Goal: Use online tool/utility: Utilize a website feature to perform a specific function

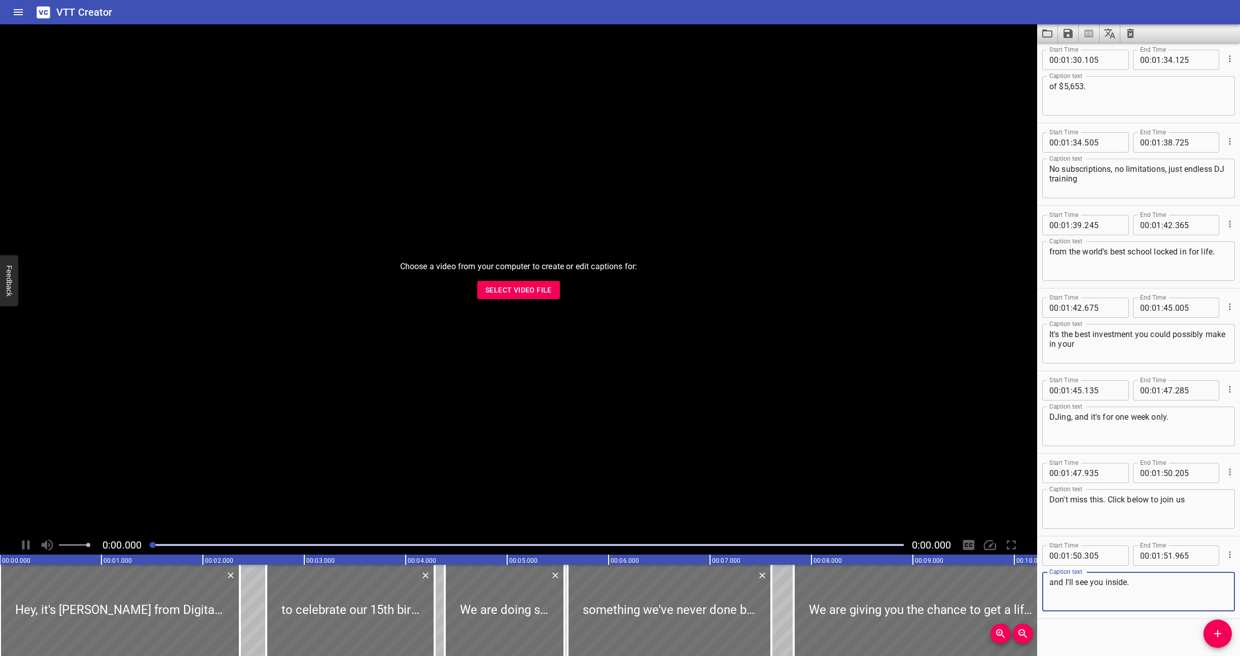
scroll to position [2990, 0]
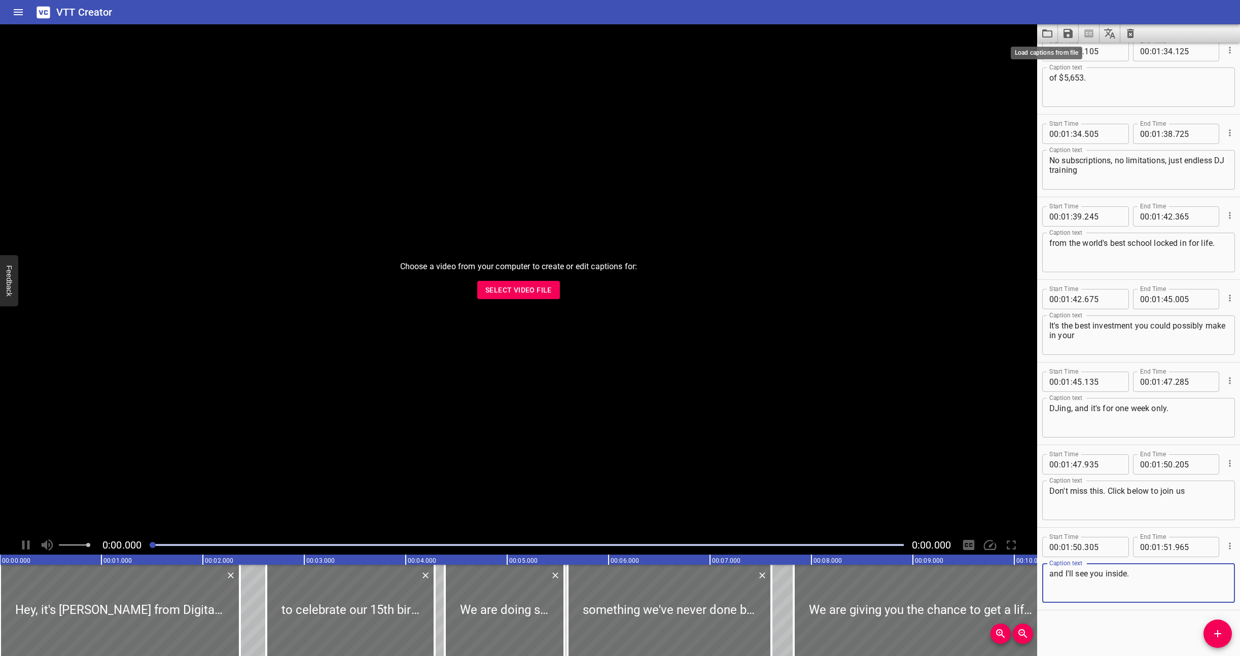
click at [1047, 33] on icon "Load captions from file" at bounding box center [1048, 33] width 12 height 12
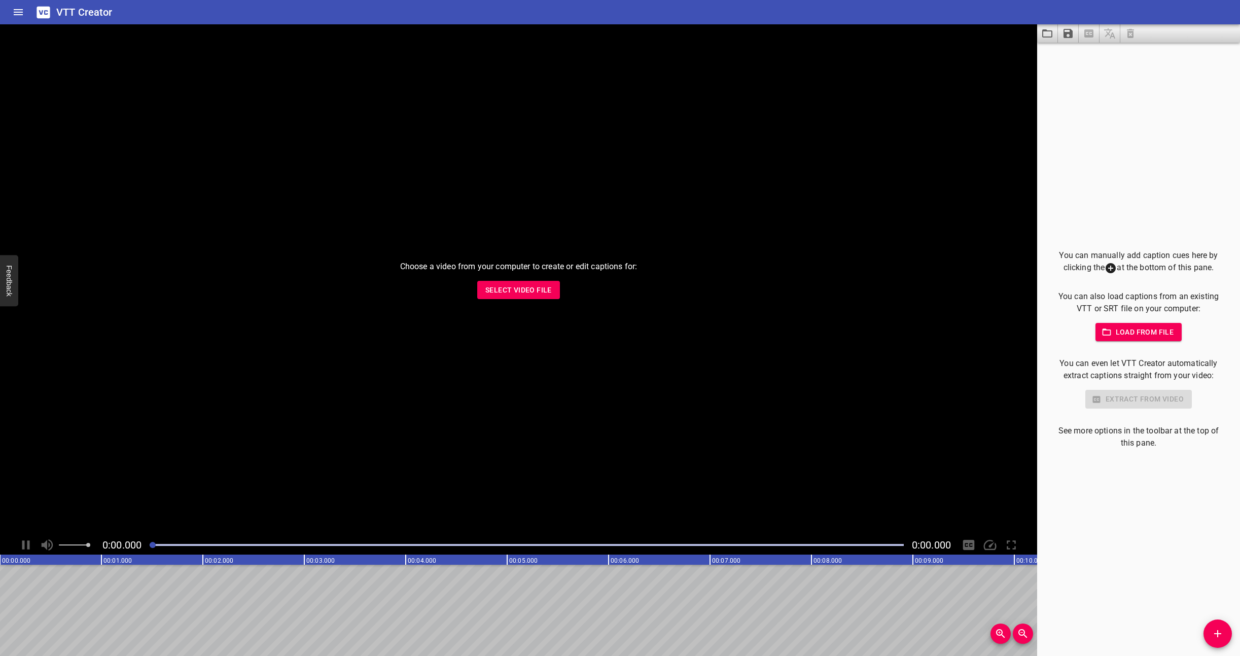
click at [1142, 330] on span "Load from file" at bounding box center [1139, 332] width 71 height 13
click at [1143, 332] on span "Load from file" at bounding box center [1139, 332] width 71 height 13
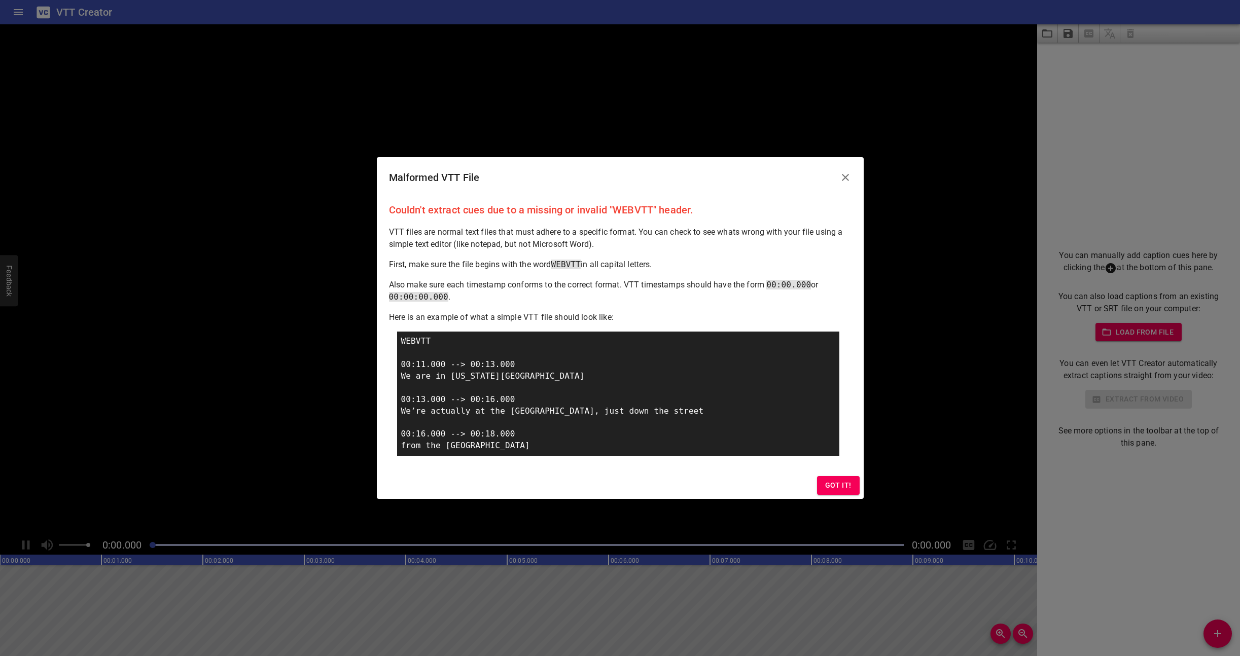
click at [833, 481] on span "Got it!" at bounding box center [838, 485] width 26 height 13
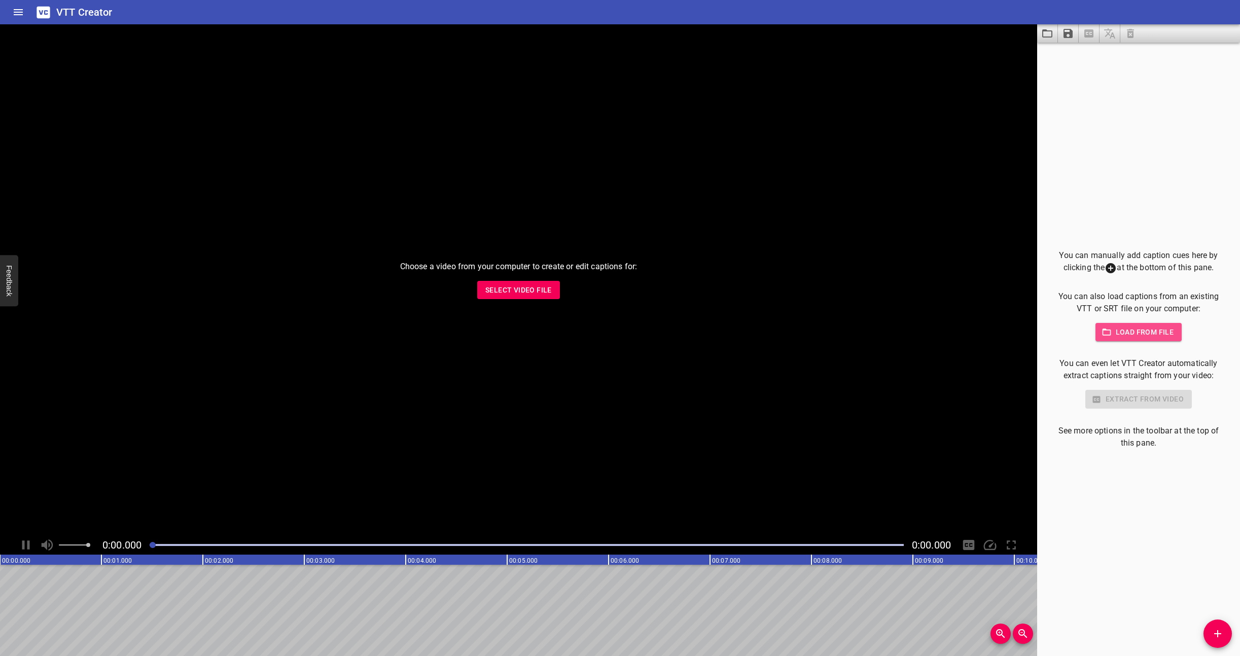
click at [1148, 328] on span "Load from file" at bounding box center [1139, 332] width 71 height 13
click at [1215, 633] on icon "Add Cue" at bounding box center [1218, 634] width 12 height 12
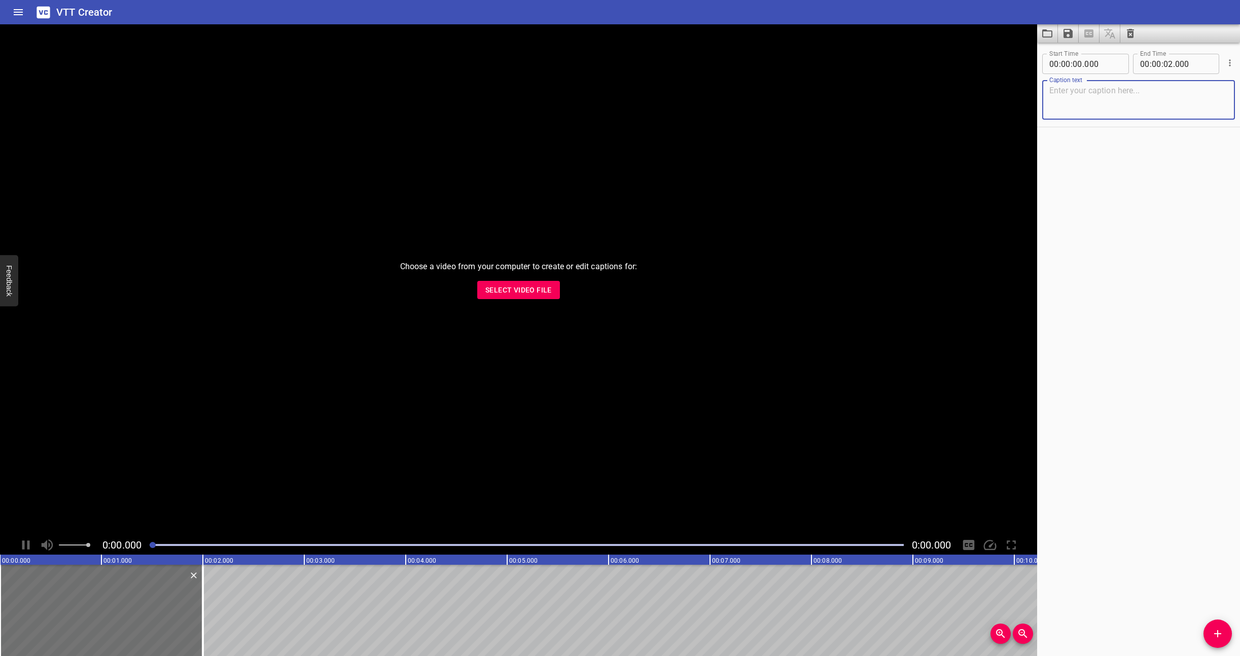
paste textarea "WEBVTT 1 00:00:00.185 --> 00:00:01.365 Hey, welcome to this course. 2 00:00:01.…"
type textarea "WEBVTT 1 00:00:00.185 --> 00:00:01.365 Hey, welcome to this course. 2 00:00:01.…"
click at [1052, 34] on icon "Load captions from file" at bounding box center [1048, 33] width 10 height 8
click at [1134, 33] on icon "Clear captions" at bounding box center [1131, 33] width 12 height 12
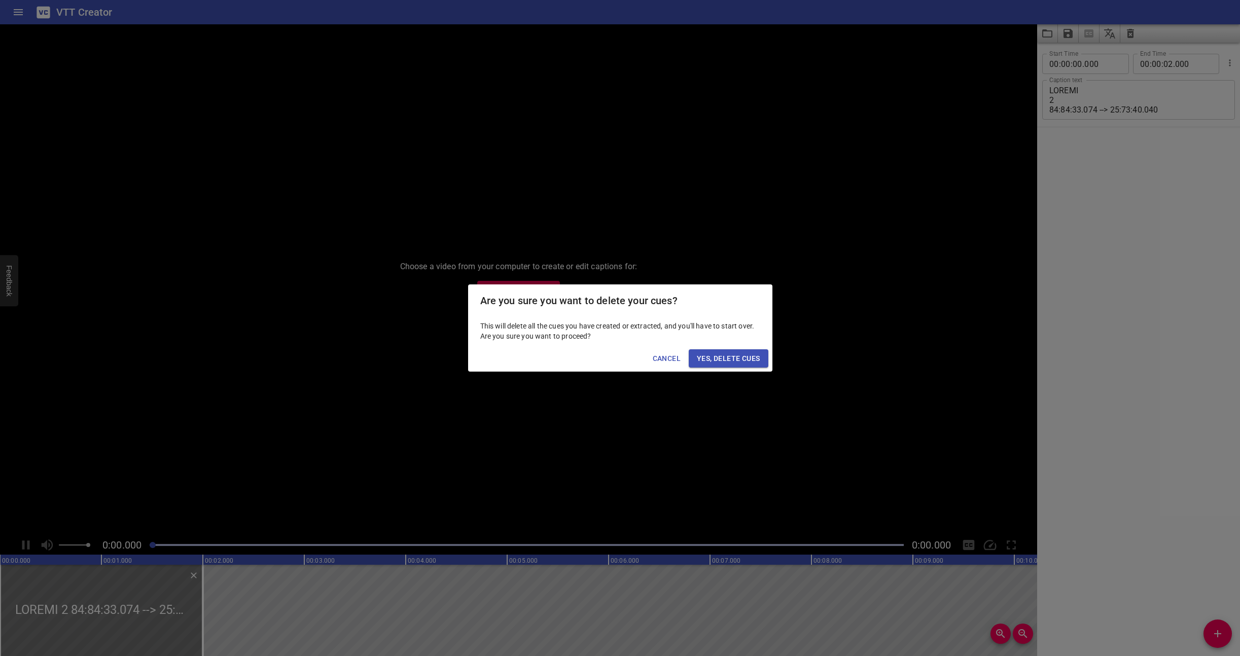
click at [731, 362] on span "Yes, Delete Cues" at bounding box center [728, 359] width 63 height 13
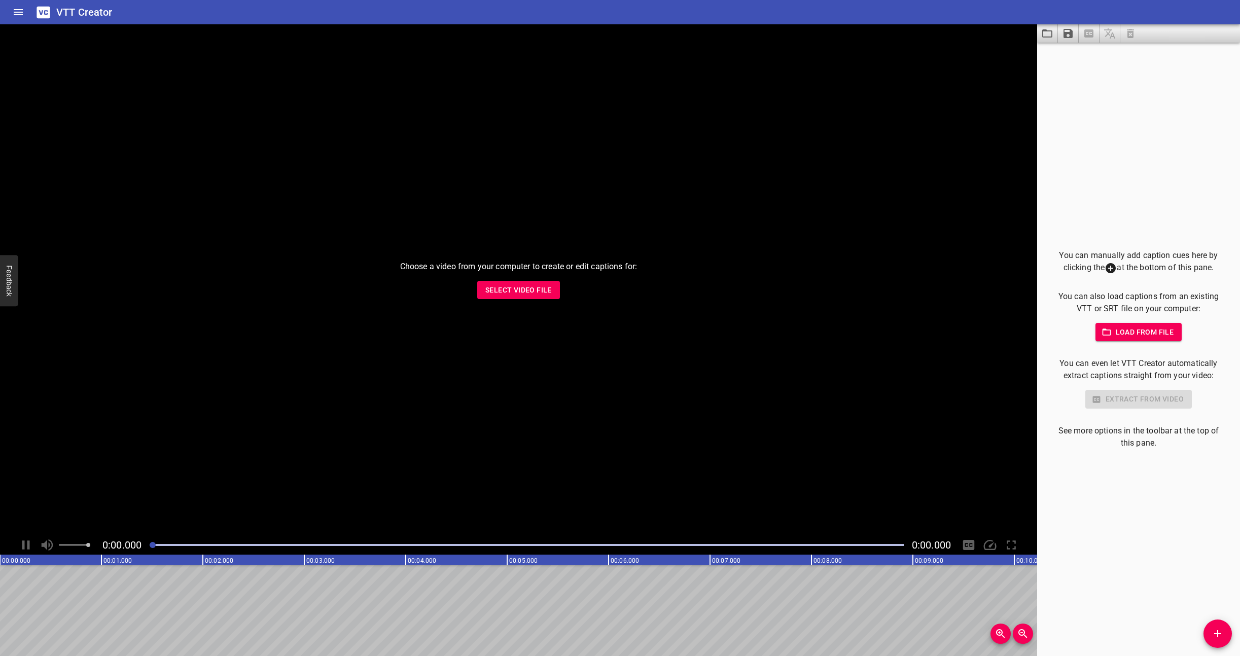
click at [1047, 38] on icon "Load captions from file" at bounding box center [1048, 33] width 12 height 12
click at [1111, 269] on icon at bounding box center [1111, 268] width 12 height 12
click at [1128, 331] on span "Load from file" at bounding box center [1139, 332] width 71 height 13
